Goal: Information Seeking & Learning: Learn about a topic

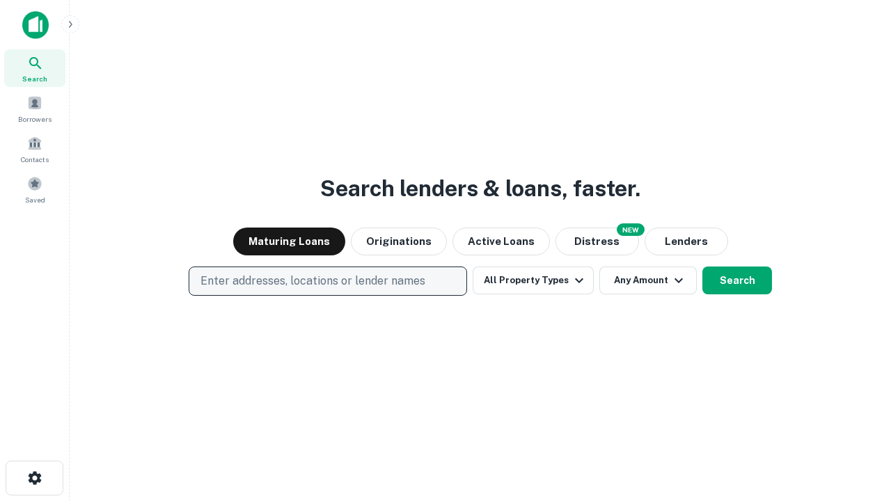
click at [327, 281] on p "Enter addresses, locations or lender names" at bounding box center [313, 281] width 225 height 17
type input "**********"
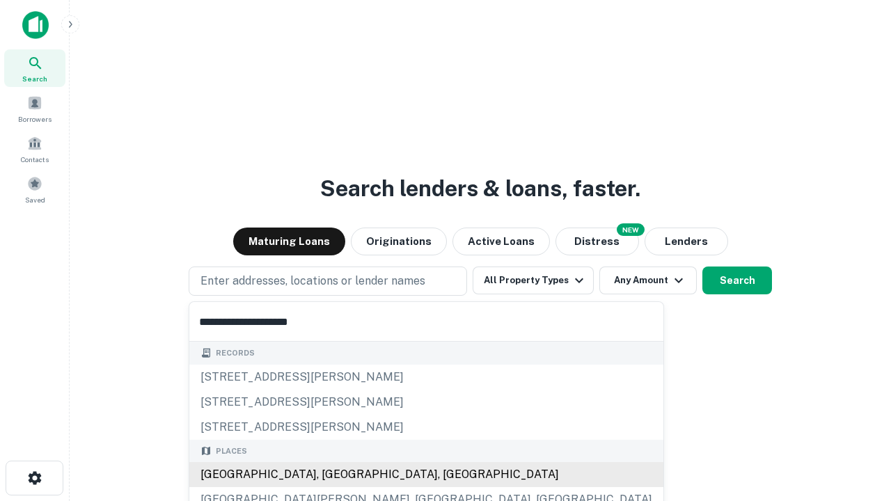
click at [333, 475] on div "[GEOGRAPHIC_DATA], [GEOGRAPHIC_DATA], [GEOGRAPHIC_DATA]" at bounding box center [426, 474] width 474 height 25
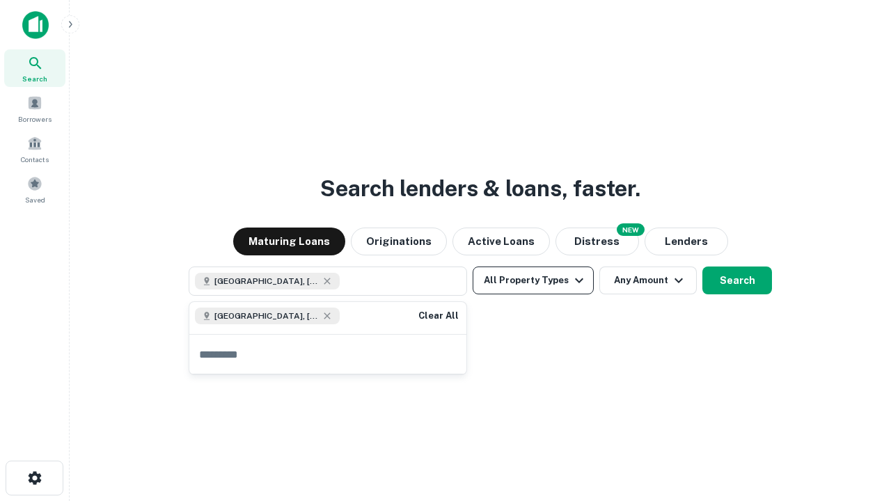
click at [533, 281] on button "All Property Types" at bounding box center [533, 281] width 121 height 28
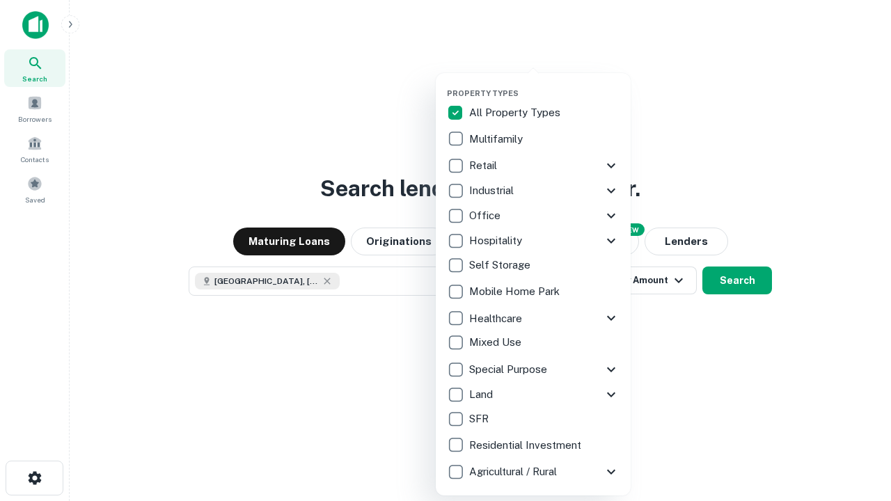
click at [545, 84] on button "button" at bounding box center [544, 84] width 195 height 1
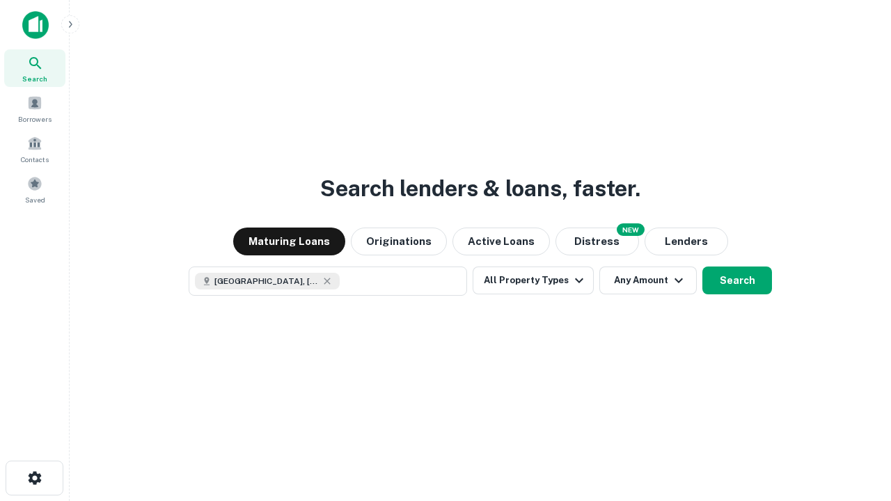
scroll to position [22, 0]
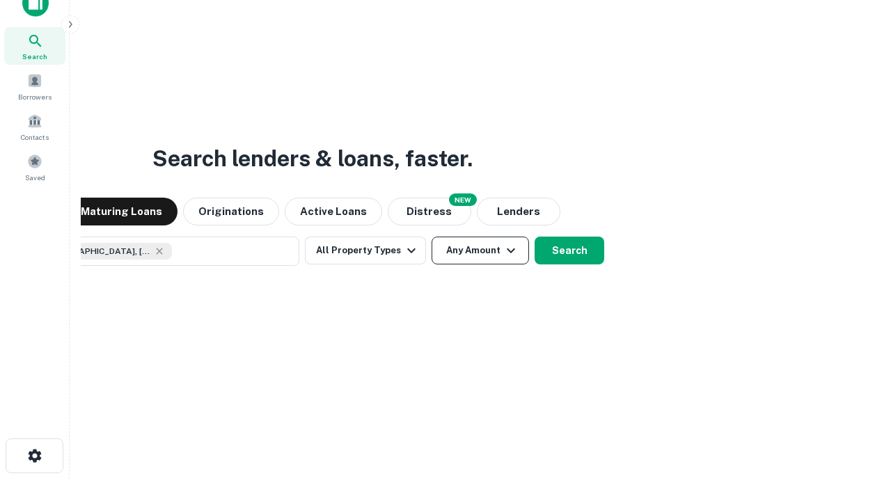
click at [432, 237] on button "Any Amount" at bounding box center [480, 251] width 97 height 28
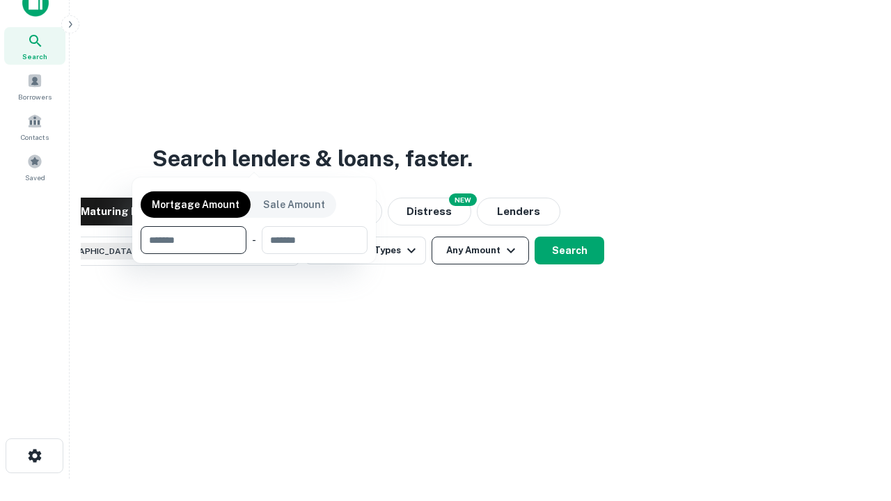
scroll to position [100, 394]
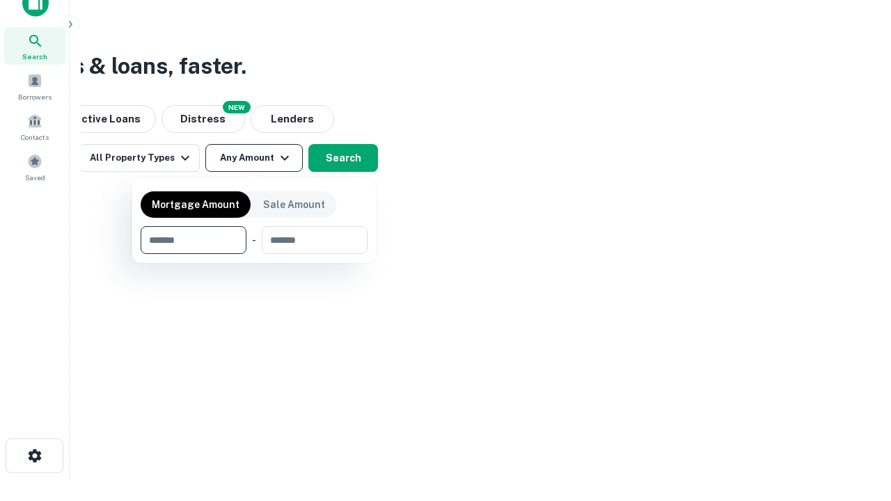
type input "*******"
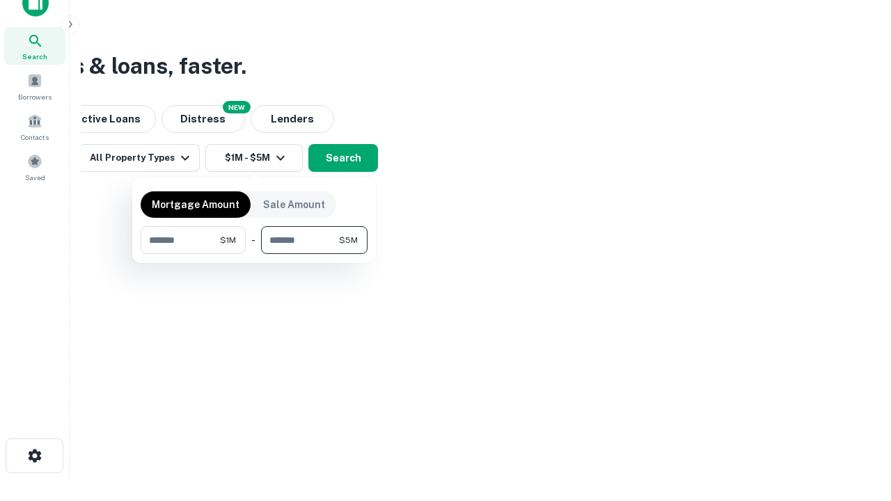
type input "*******"
click at [254, 254] on button "button" at bounding box center [254, 254] width 227 height 1
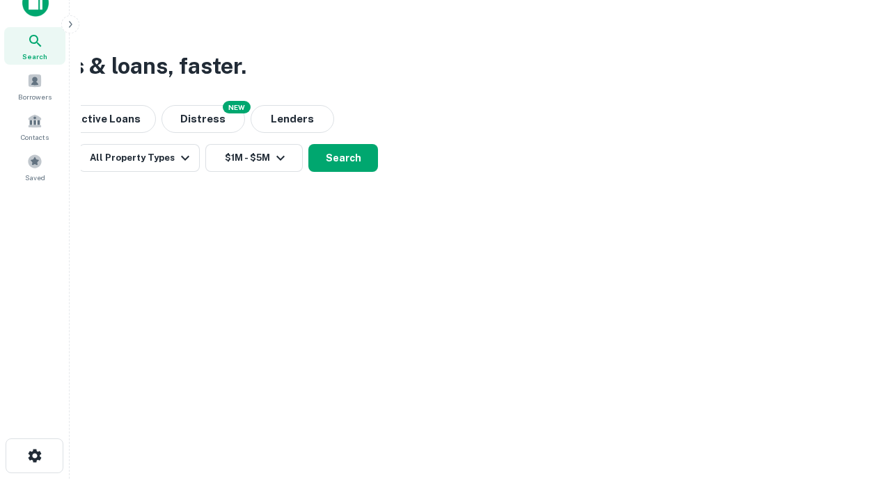
scroll to position [22, 0]
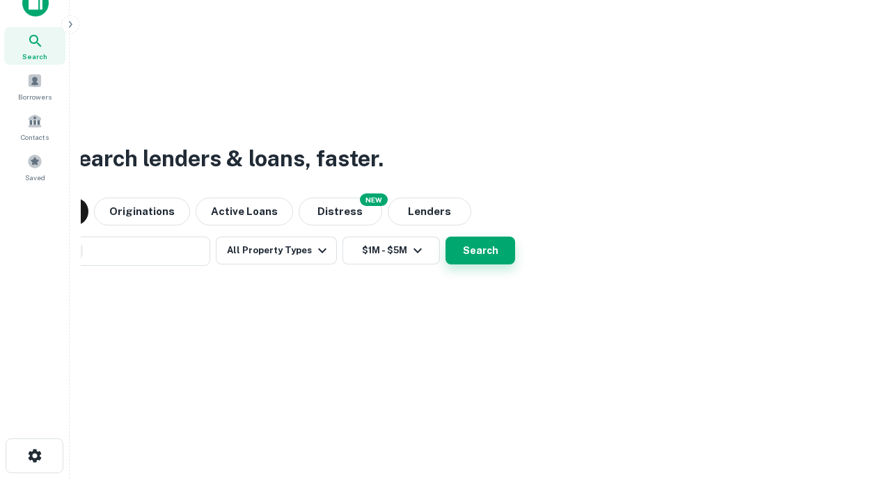
click at [446, 237] on button "Search" at bounding box center [481, 251] width 70 height 28
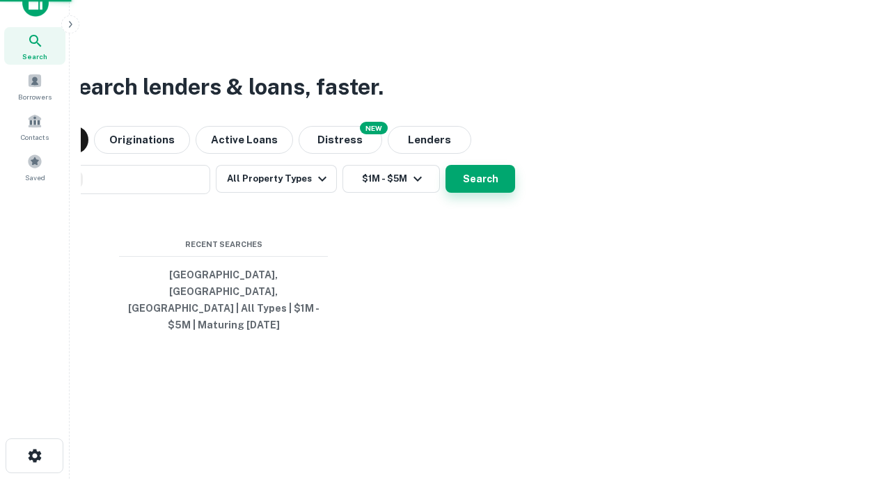
scroll to position [45, 394]
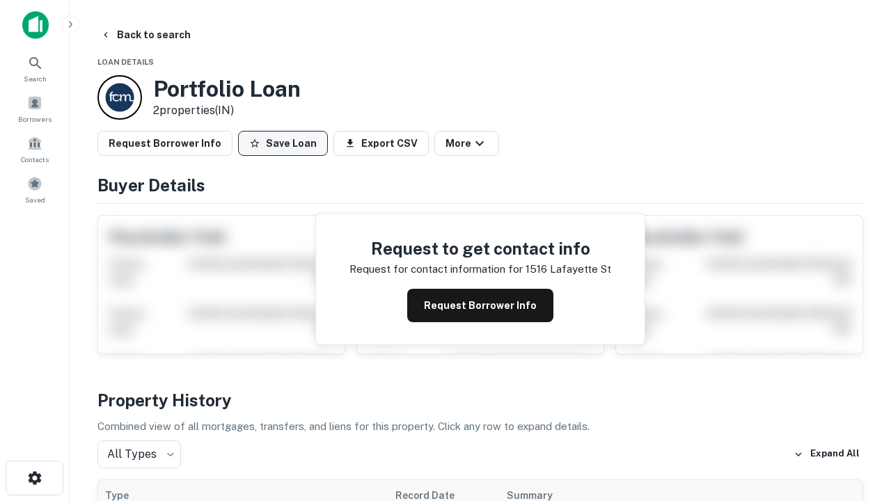
click at [283, 143] on button "Save Loan" at bounding box center [283, 143] width 90 height 25
click at [286, 143] on button "Save Loan" at bounding box center [283, 143] width 90 height 25
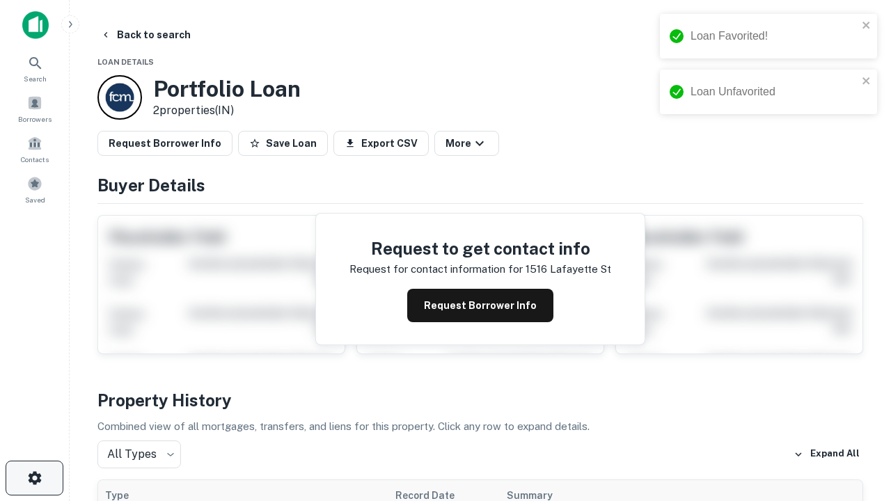
click at [34, 478] on icon "button" at bounding box center [34, 478] width 17 height 17
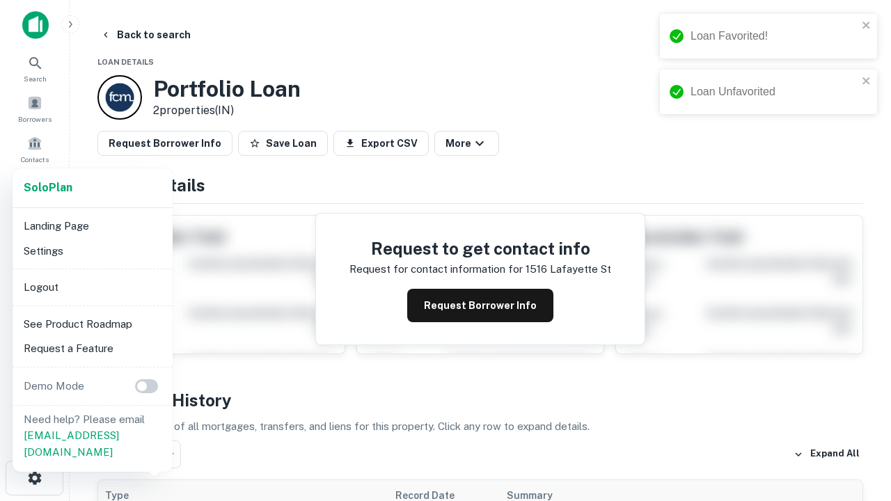
click at [92, 287] on li "Logout" at bounding box center [92, 287] width 149 height 25
